Goal: Share content

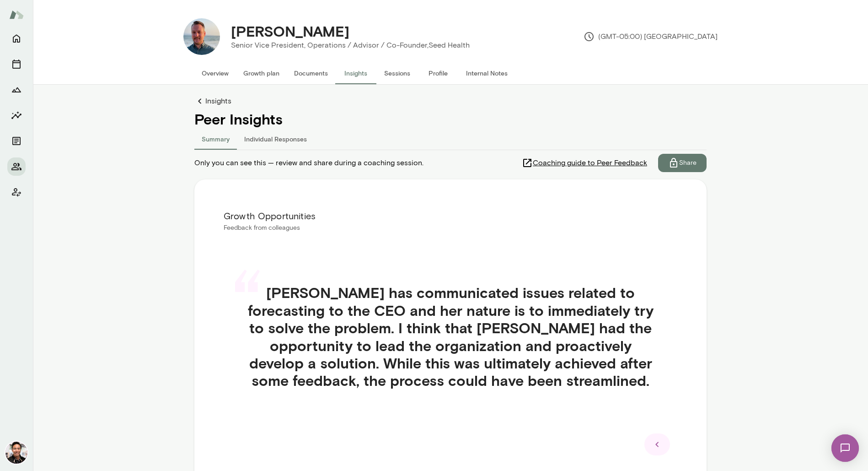
scroll to position [61, 0]
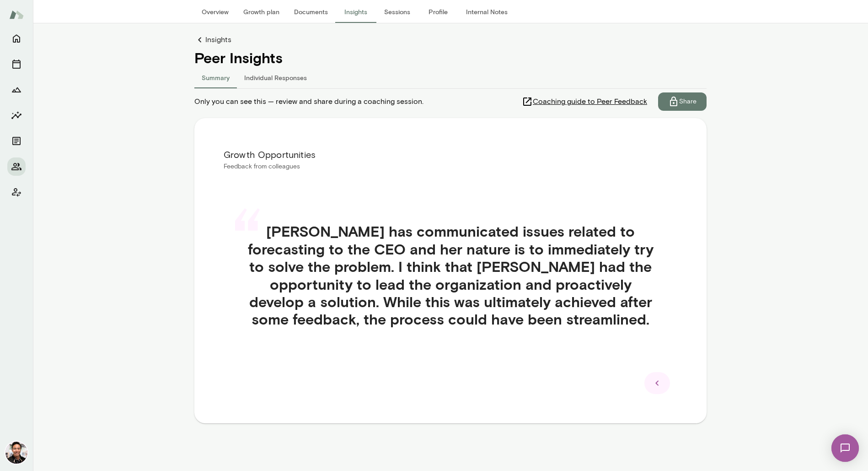
click at [688, 104] on p "Share" at bounding box center [687, 101] width 17 height 9
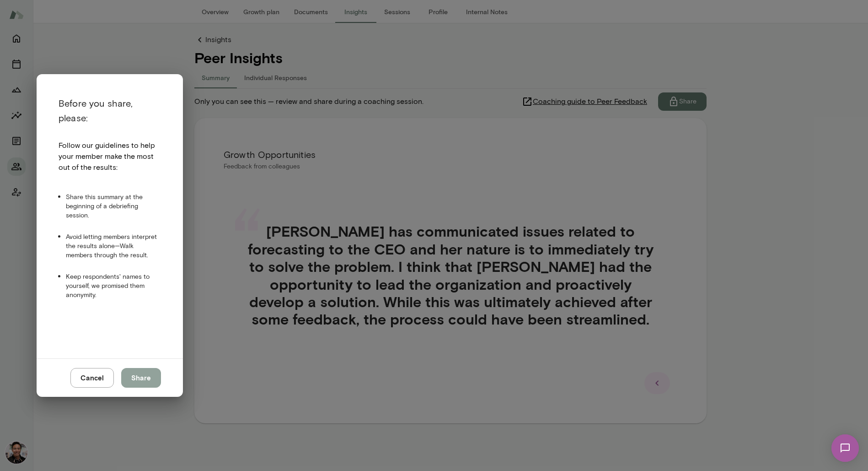
click at [146, 372] on button "Share" at bounding box center [141, 377] width 40 height 19
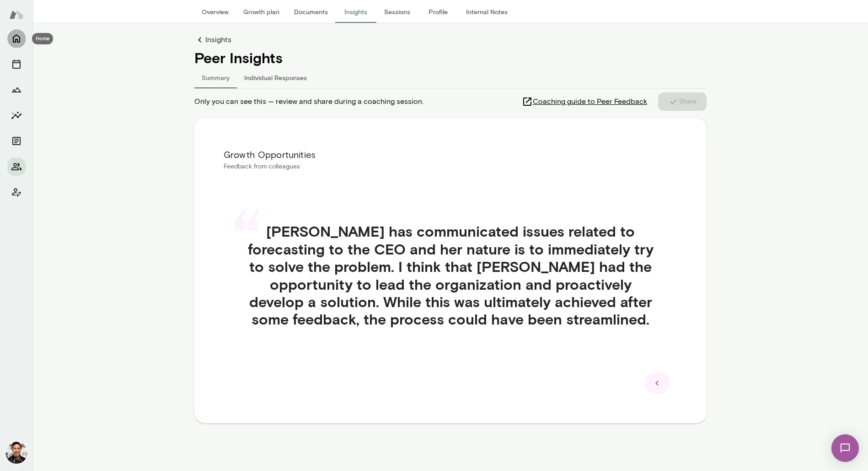
click at [18, 39] on icon "Home" at bounding box center [16, 38] width 11 height 11
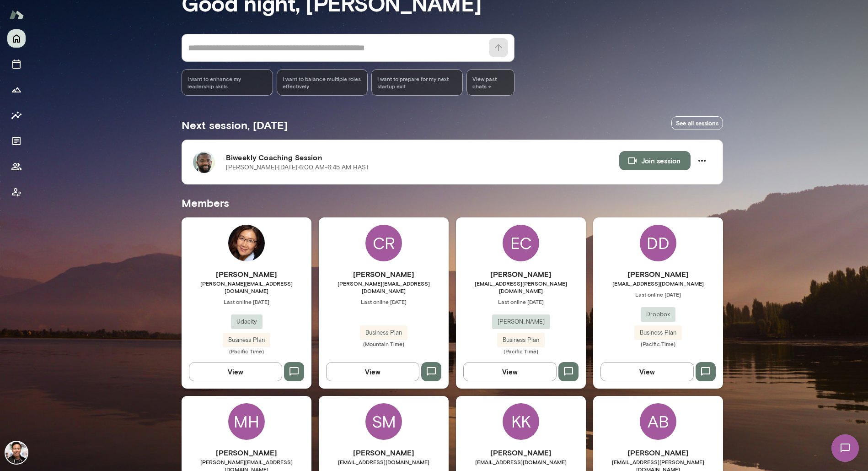
scroll to position [442, 0]
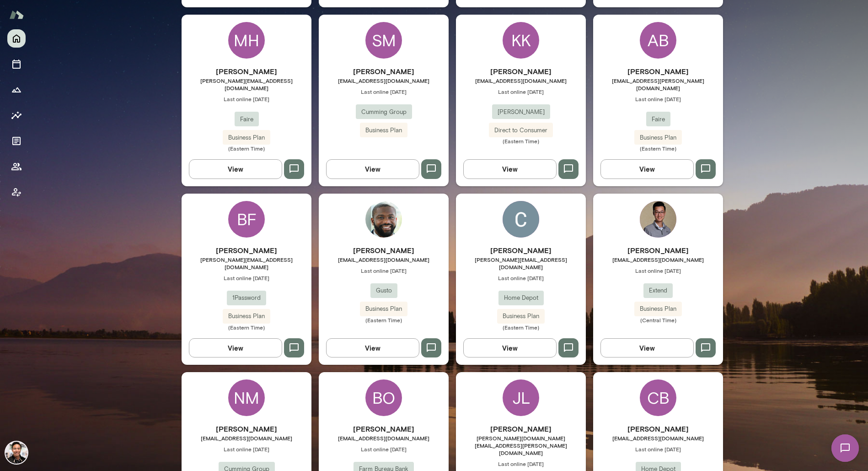
click at [391, 215] on img at bounding box center [384, 219] width 37 height 37
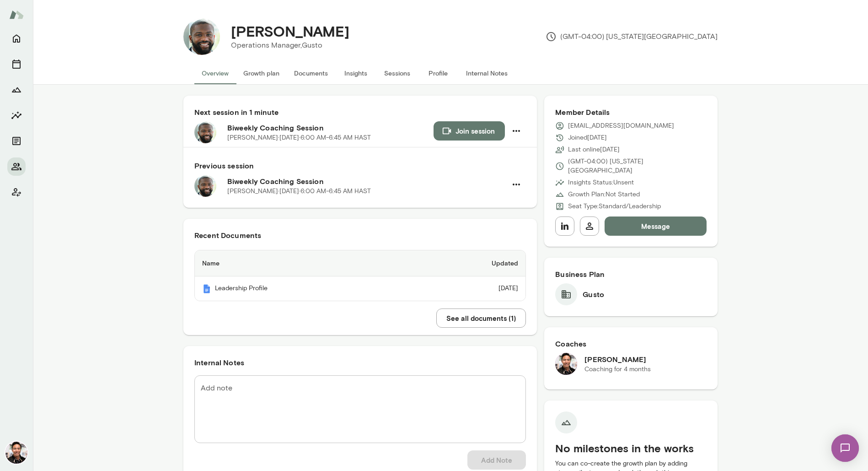
click at [360, 71] on button "Insights" at bounding box center [355, 73] width 41 height 22
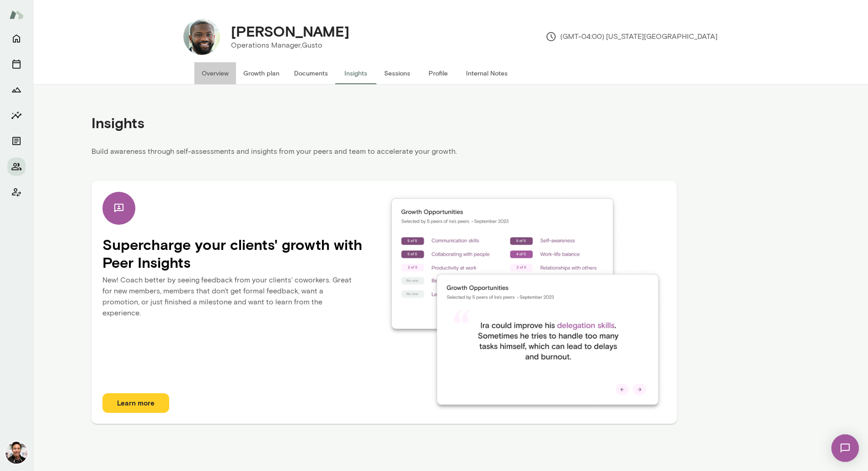
click at [220, 70] on button "Overview" at bounding box center [215, 73] width 42 height 22
